Goal: Task Accomplishment & Management: Manage account settings

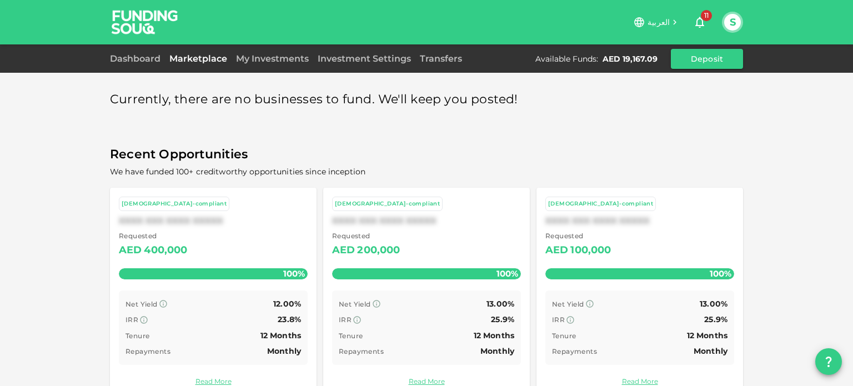
click at [191, 57] on link "Marketplace" at bounding box center [198, 58] width 67 height 11
click at [337, 124] on div "Currently, there are no businesses to fund. We'll keep you posted! Recent Oppor…" at bounding box center [426, 242] width 633 height 324
click at [735, 24] on button "S" at bounding box center [732, 22] width 17 height 17
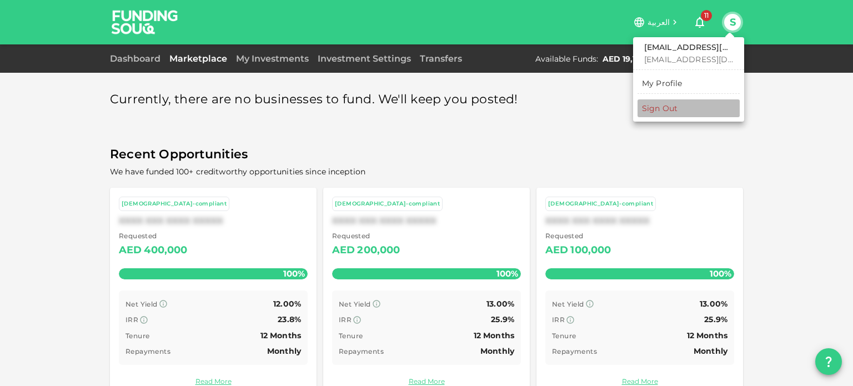
click at [657, 107] on div "Sign Out" at bounding box center [660, 108] width 36 height 11
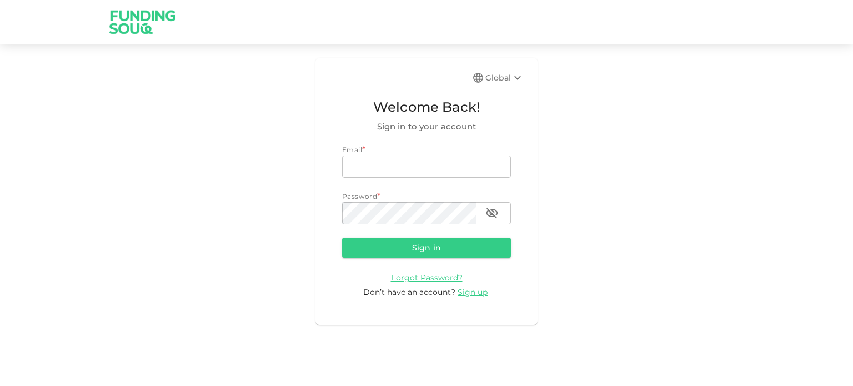
type input "[EMAIL_ADDRESS][DOMAIN_NAME]"
